Goal: Transaction & Acquisition: Purchase product/service

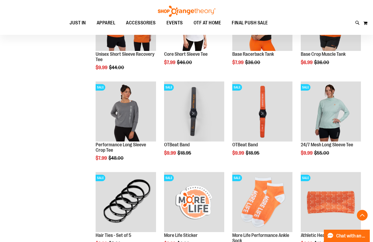
scroll to position [211, 0]
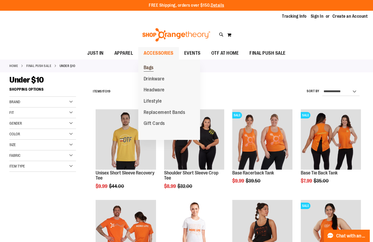
click at [151, 65] on link "Bags" at bounding box center [148, 67] width 21 height 11
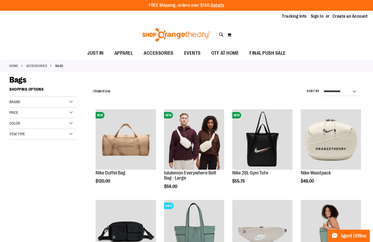
type input "**********"
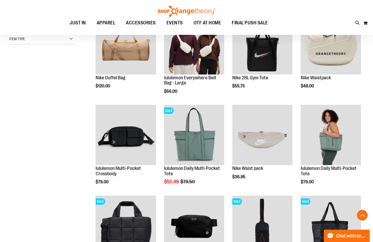
scroll to position [96, 0]
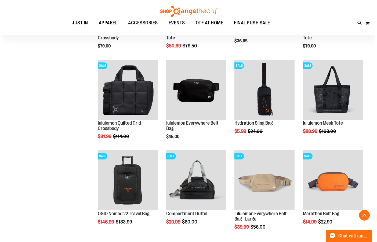
scroll to position [226, 0]
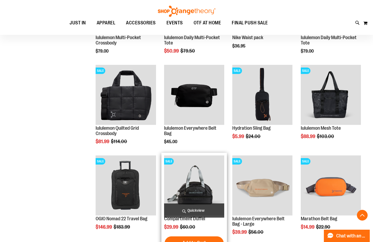
click at [196, 212] on span "Quickview" at bounding box center [194, 211] width 60 height 14
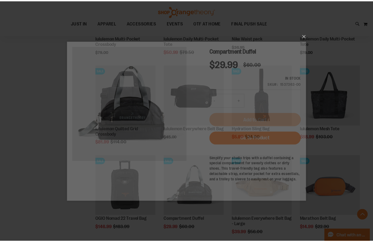
scroll to position [0, 0]
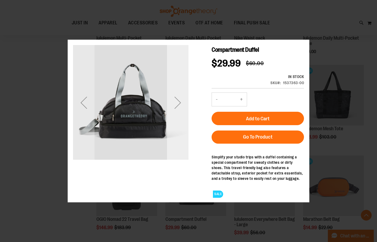
click at [180, 106] on div "Next" at bounding box center [177, 102] width 21 height 21
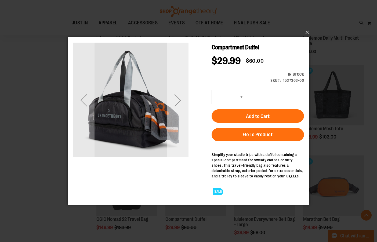
click at [180, 104] on div "Next" at bounding box center [177, 99] width 21 height 21
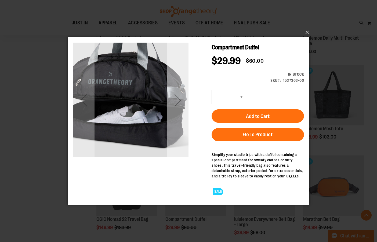
click at [180, 100] on div "Next" at bounding box center [177, 99] width 21 height 21
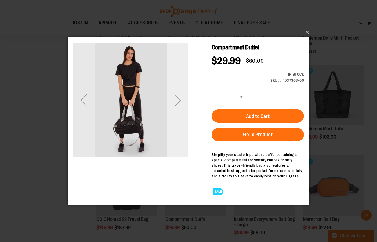
click at [180, 100] on div "Next" at bounding box center [177, 99] width 21 height 21
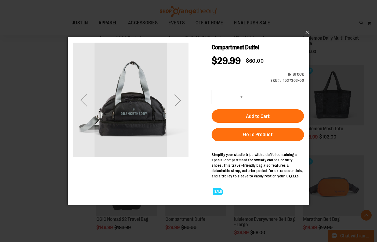
click at [180, 100] on div "Next" at bounding box center [177, 99] width 21 height 21
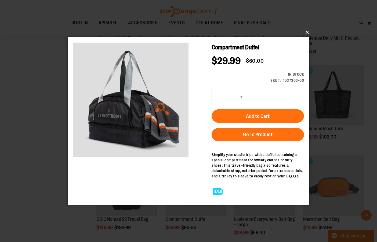
click at [308, 33] on button "×" at bounding box center [190, 33] width 242 height 12
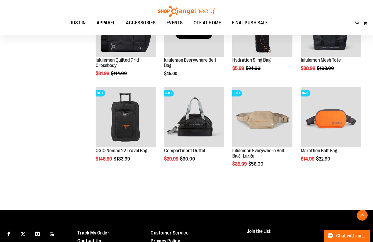
scroll to position [36, 0]
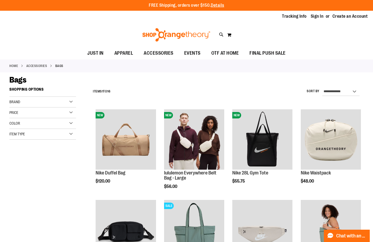
click at [110, 24] on div "Toggle Nav Search Popular Suggestions Advanced Search" at bounding box center [186, 35] width 373 height 25
